Goal: Communication & Community: Answer question/provide support

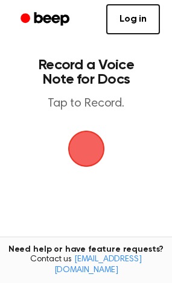
click at [85, 140] on span "button" at bounding box center [86, 149] width 64 height 64
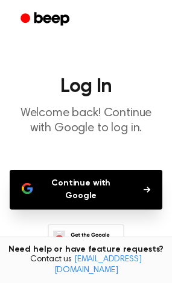
click at [100, 176] on button "Continue with Google" at bounding box center [86, 190] width 152 height 40
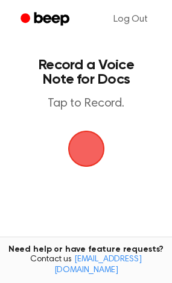
click at [74, 139] on span "button" at bounding box center [85, 148] width 67 height 67
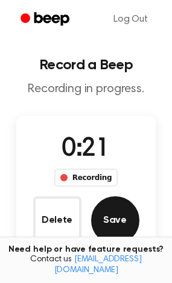
click at [114, 204] on button "Save" at bounding box center [115, 220] width 48 height 48
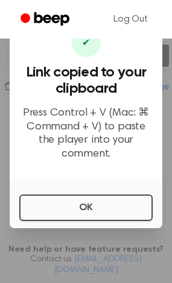
scroll to position [217, 0]
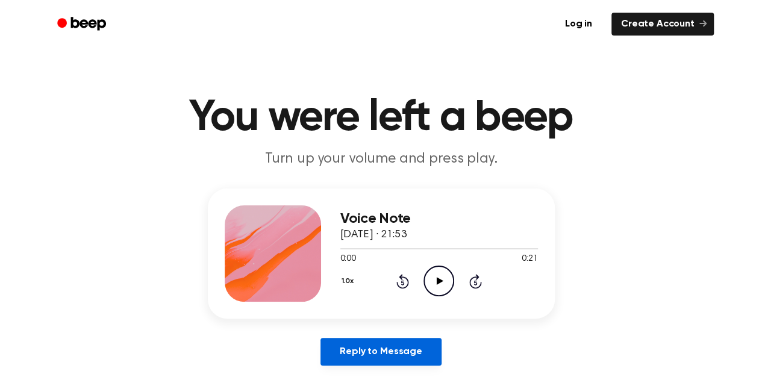
click at [380, 356] on link "Reply to Message" at bounding box center [381, 352] width 120 height 28
